Goal: Information Seeking & Learning: Learn about a topic

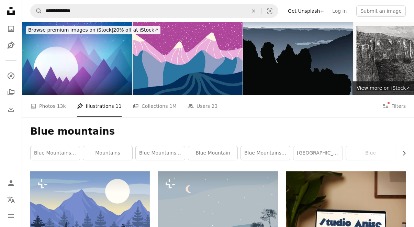
scroll to position [8285, 0]
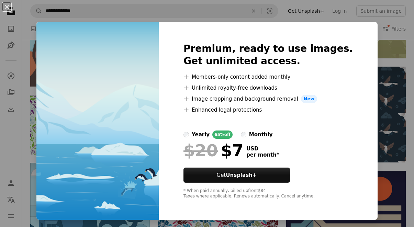
click at [263, 12] on div "An X shape Premium, ready to use images. Get unlimited access. A plus sign Memb…" at bounding box center [207, 113] width 414 height 227
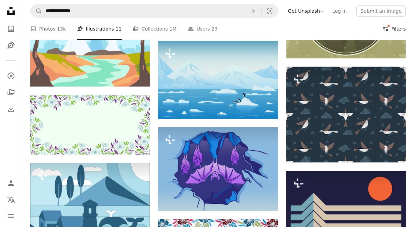
click at [386, 27] on icon "Filters" at bounding box center [385, 29] width 6 height 6
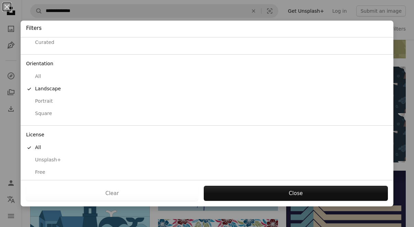
scroll to position [41, 0]
click at [40, 169] on div "Free" at bounding box center [206, 172] width 361 height 7
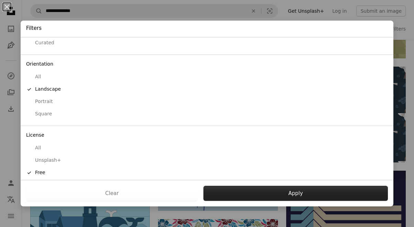
click at [278, 192] on button "Apply" at bounding box center [295, 193] width 184 height 15
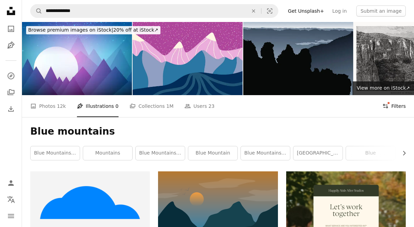
click at [394, 105] on button "Filters Filters" at bounding box center [393, 106] width 23 height 22
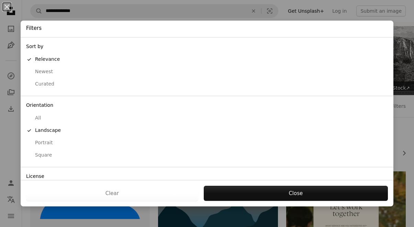
click at [39, 115] on div "All" at bounding box center [206, 118] width 361 height 7
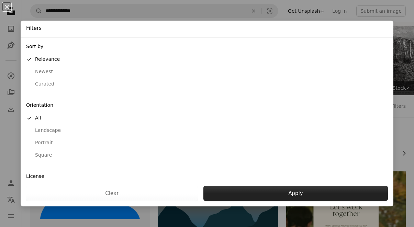
click at [232, 188] on button "Apply" at bounding box center [295, 193] width 184 height 15
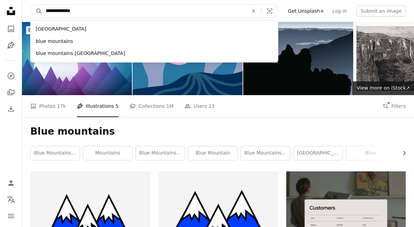
drag, startPoint x: 82, startPoint y: 11, endPoint x: 27, endPoint y: 12, distance: 55.6
click at [27, 12] on nav "**********" at bounding box center [218, 11] width 392 height 22
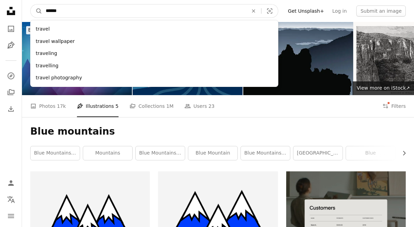
type input "******"
click at [36, 11] on button "A magnifying glass" at bounding box center [37, 10] width 12 height 13
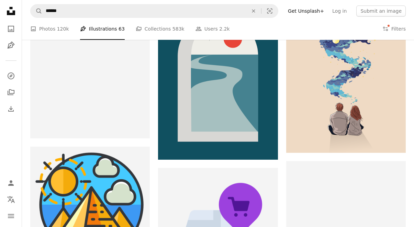
scroll to position [7078, 0]
